Goal: Find contact information: Find contact information

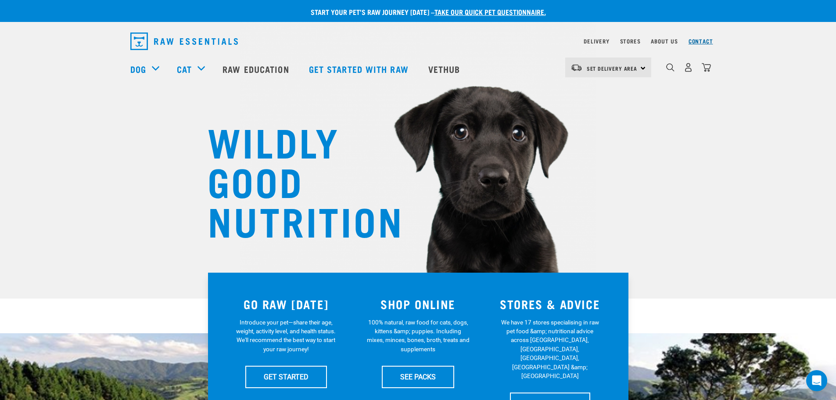
click at [702, 40] on link "Contact" at bounding box center [701, 41] width 25 height 3
